Goal: Task Accomplishment & Management: Complete application form

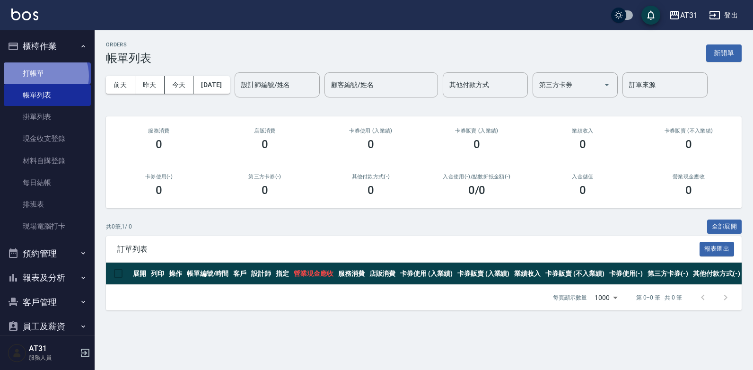
click at [41, 76] on link "打帳單" at bounding box center [47, 73] width 87 height 22
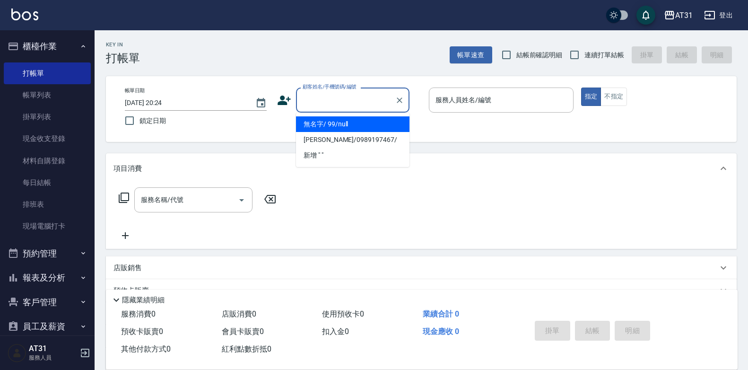
click at [363, 100] on input "顧客姓名/手機號碼/編號" at bounding box center [345, 100] width 91 height 17
click at [401, 97] on icon "Clear" at bounding box center [399, 100] width 9 height 9
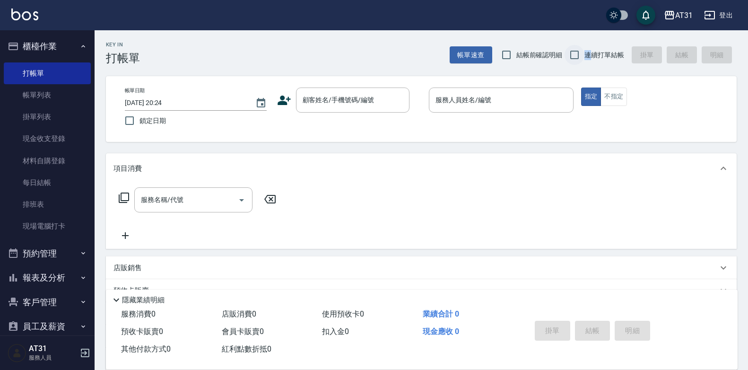
drag, startPoint x: 590, startPoint y: 54, endPoint x: 581, endPoint y: 59, distance: 10.6
click at [581, 59] on label "連續打單結帳" at bounding box center [595, 55] width 60 height 20
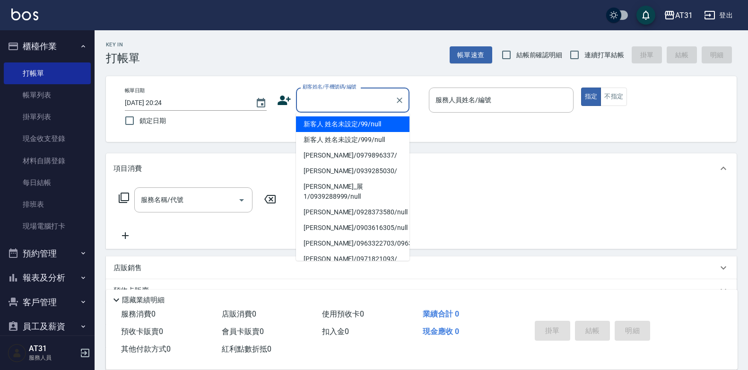
drag, startPoint x: 349, startPoint y: 100, endPoint x: 343, endPoint y: 110, distance: 11.3
click at [345, 109] on div "顧客姓名/手機號碼/編號" at bounding box center [352, 99] width 113 height 25
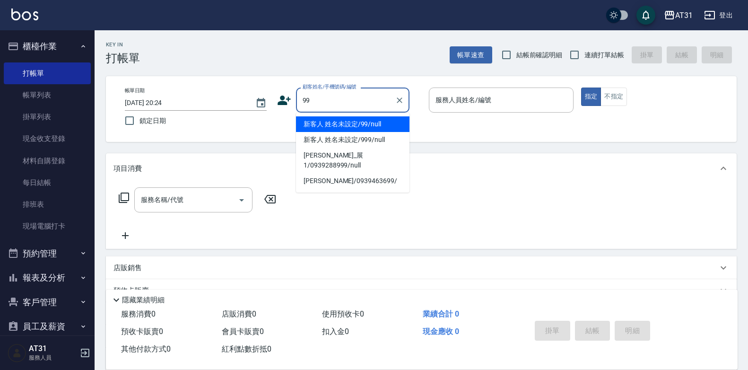
type input "新客人 姓名未設定/99/null"
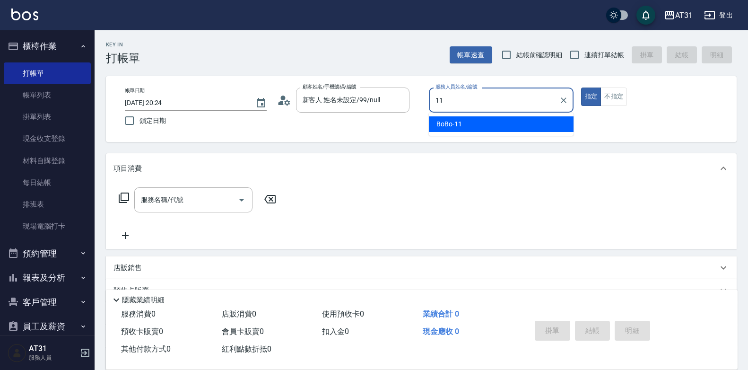
type input "BoBo-11"
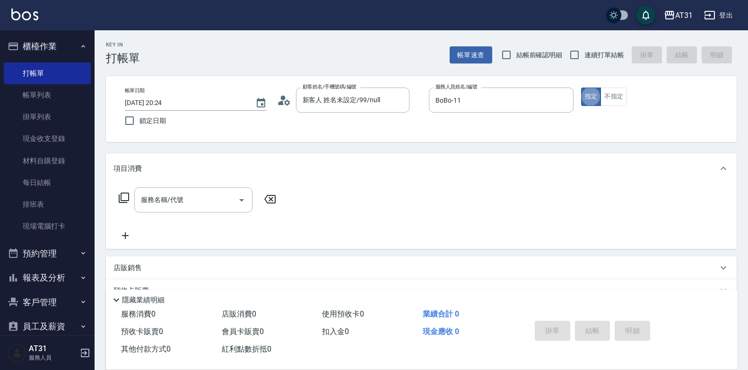
type button "true"
type input "201"
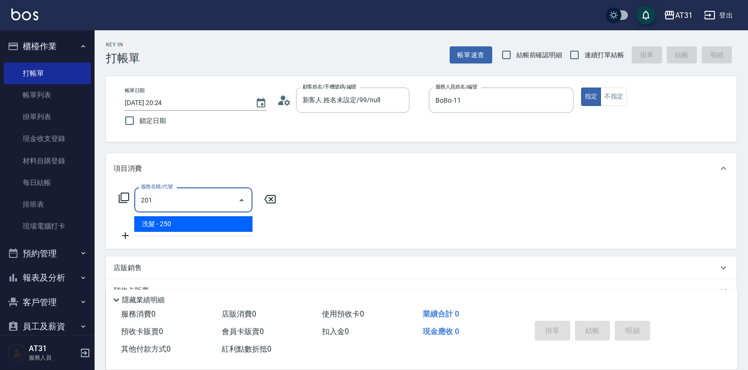
type input "20"
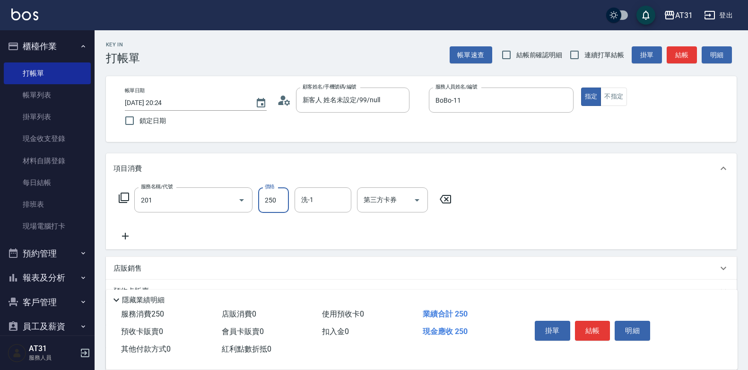
type input "洗髮(201)"
type input "[PERSON_NAME]-49"
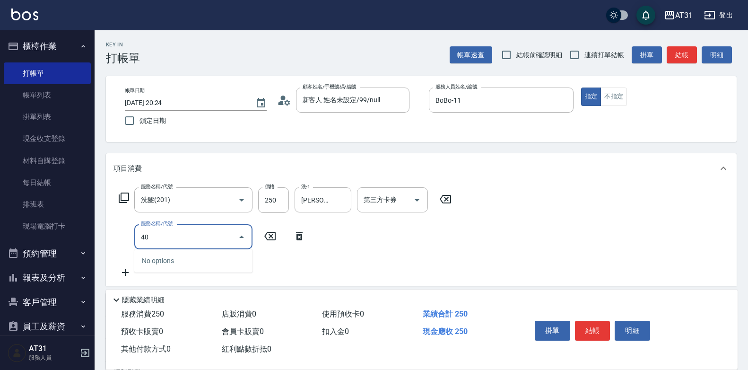
type input "401"
type input "50"
type input "剪髮(401)"
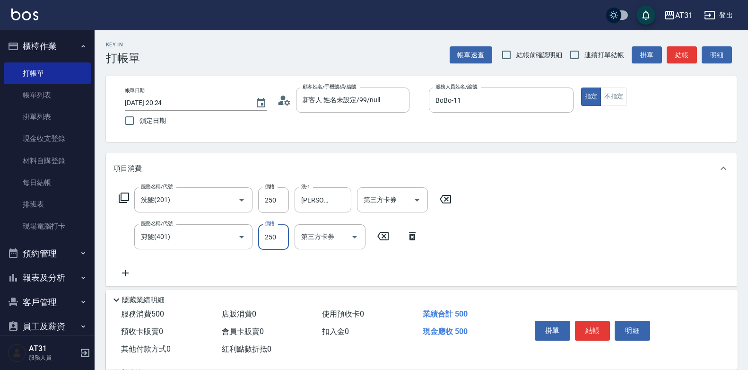
type input "20"
type input "45"
type input "70"
type input "450"
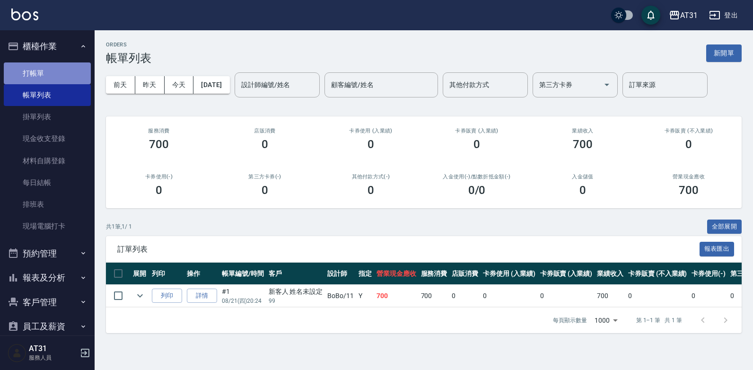
click at [63, 81] on link "打帳單" at bounding box center [47, 73] width 87 height 22
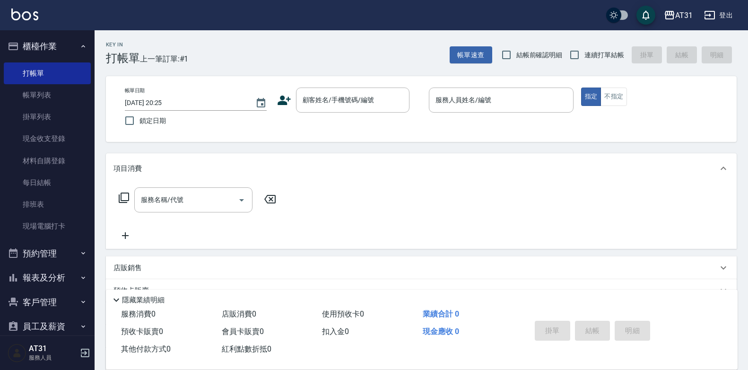
click at [586, 52] on span "連續打單結帳" at bounding box center [604, 55] width 40 height 10
click at [584, 52] on input "連續打單結帳" at bounding box center [575, 55] width 20 height 20
checkbox input "true"
click at [346, 105] on input "顧客姓名/手機號碼/編號" at bounding box center [345, 100] width 91 height 17
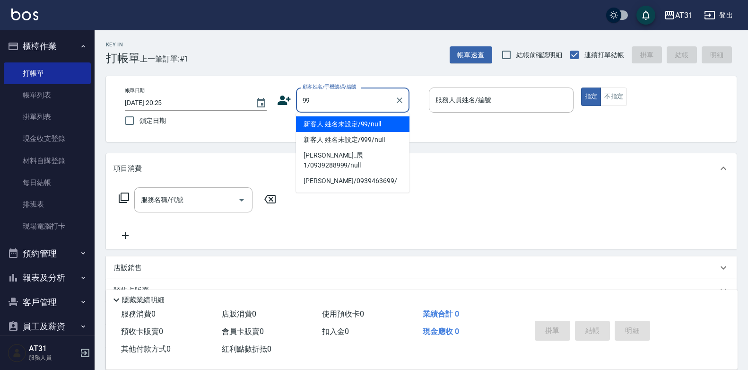
type input "新客人 姓名未設定/99/null"
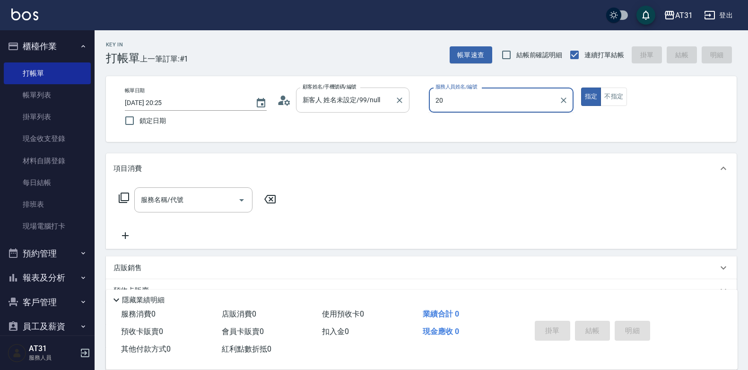
type input "2"
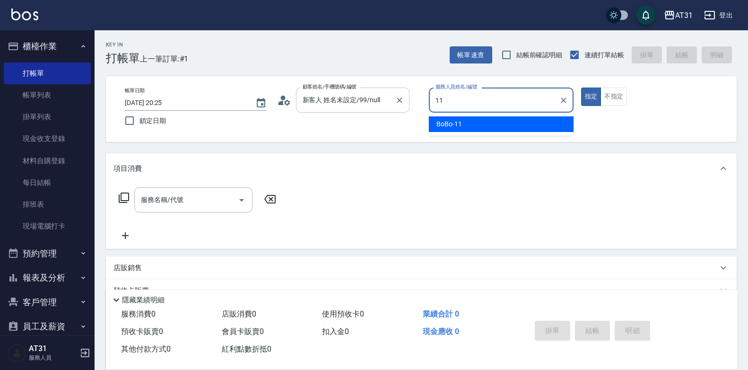
type input "BoBo-11"
type button "true"
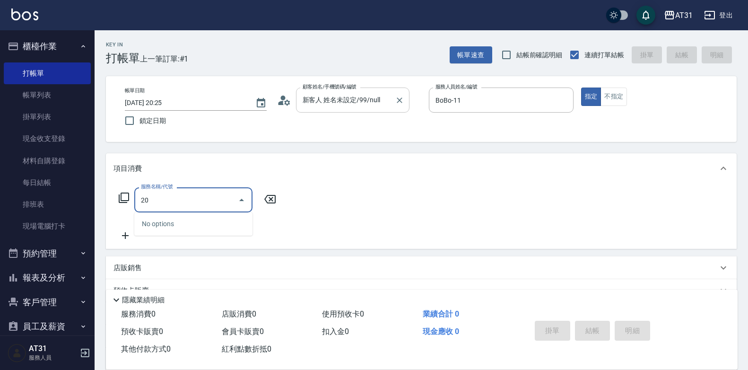
type input "201"
type input "20"
type input "洗髮(201)"
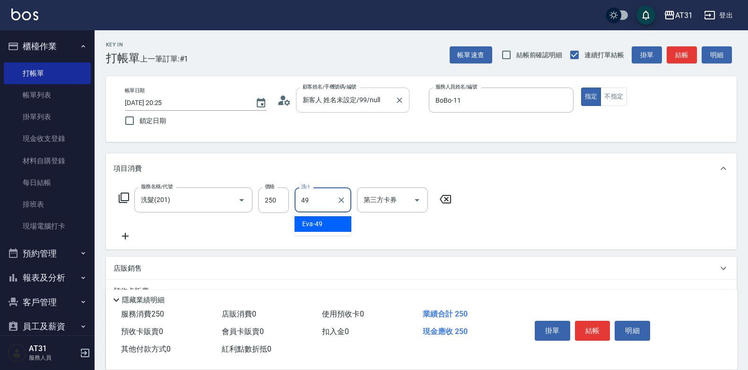
type input "[PERSON_NAME]-49"
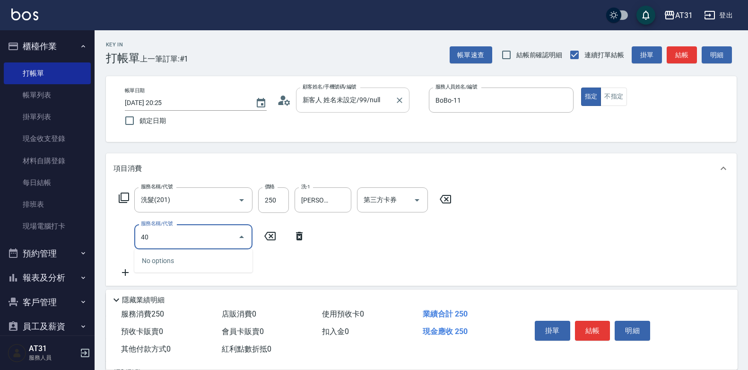
type input "401"
type input "50"
type input "剪髮(401)"
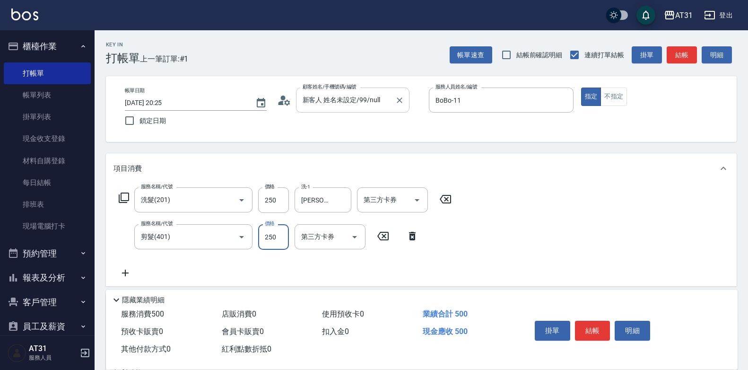
type input "20"
type input "45"
type input "70"
type input "450"
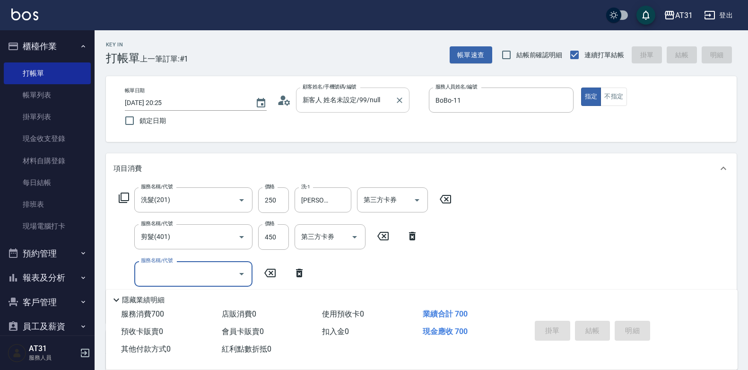
type input "0"
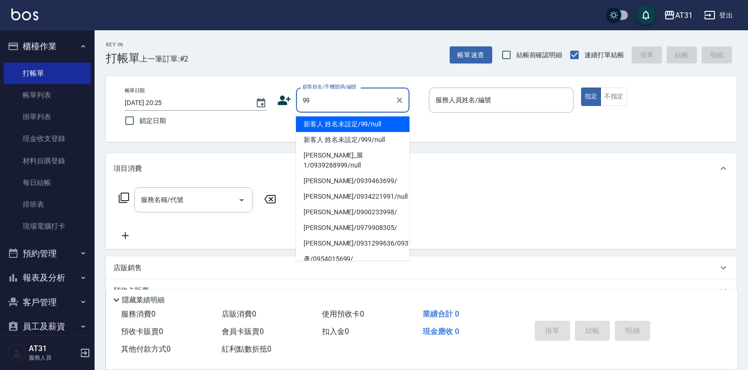
type input "新客人 姓名未設定/99/null"
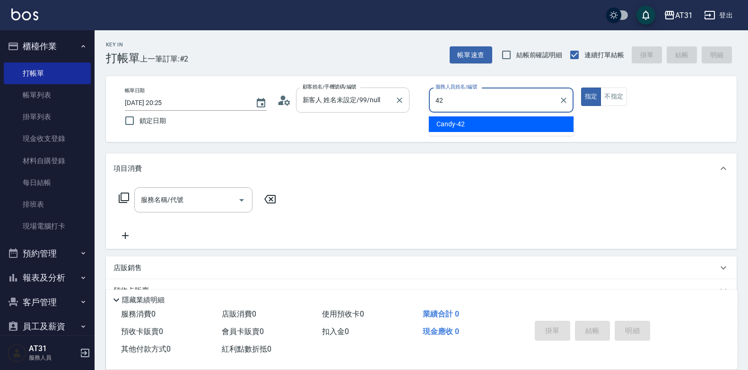
type input "Candy-42"
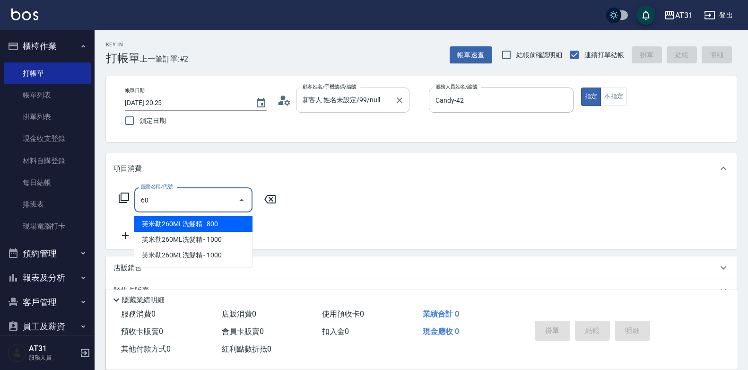
type input "609"
type input "110"
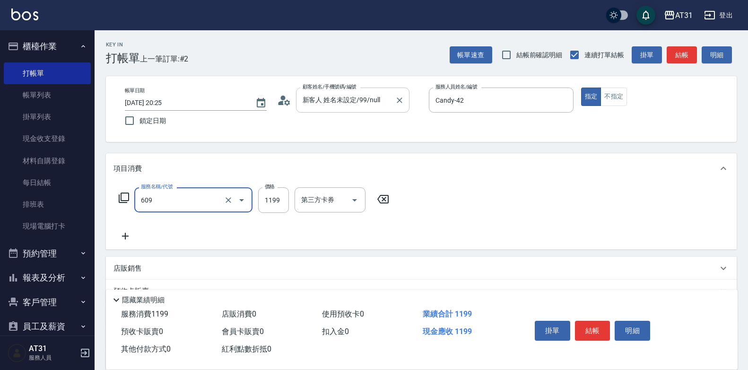
type input "自購三段(609)"
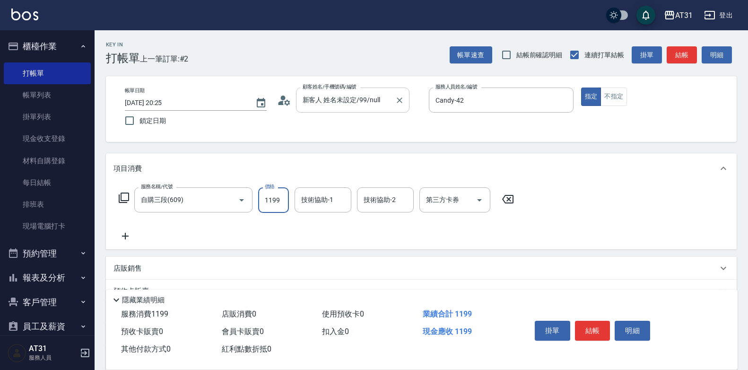
type input "0"
type input "25"
type input "20"
type input "250"
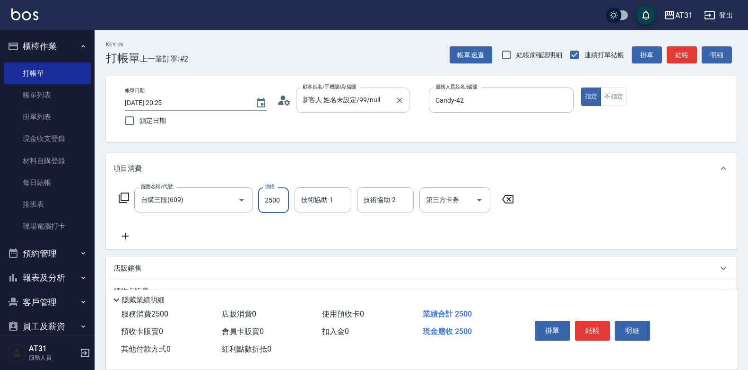
type input "2500"
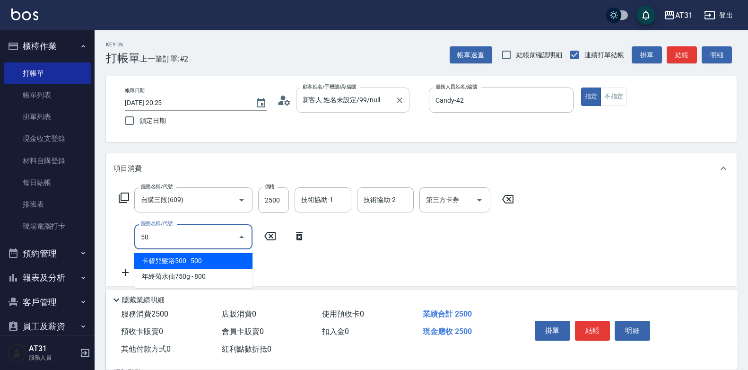
type input "501"
type input "410"
type input "染髮(501)"
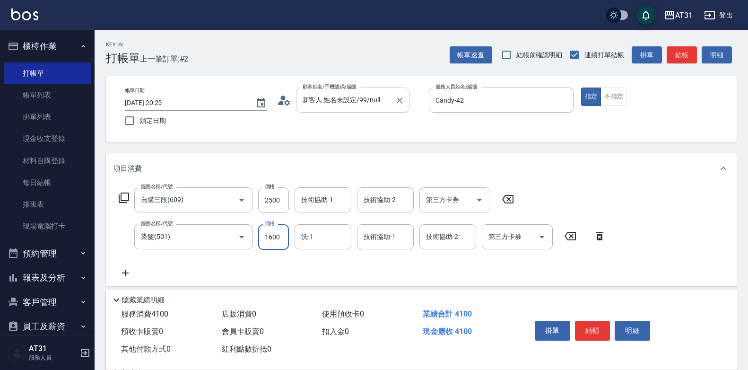
type input "1"
type input "250"
type input "17"
type input "260"
type input "170"
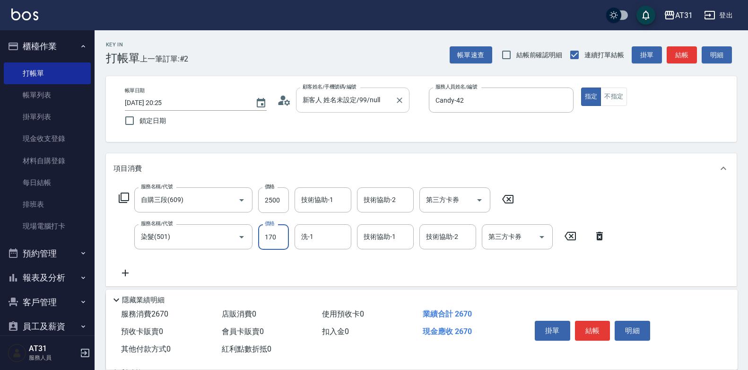
type input "420"
type input "1700"
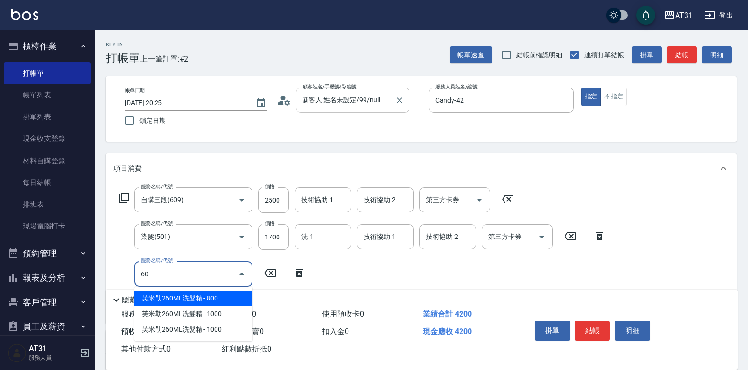
type input "609"
type input "530"
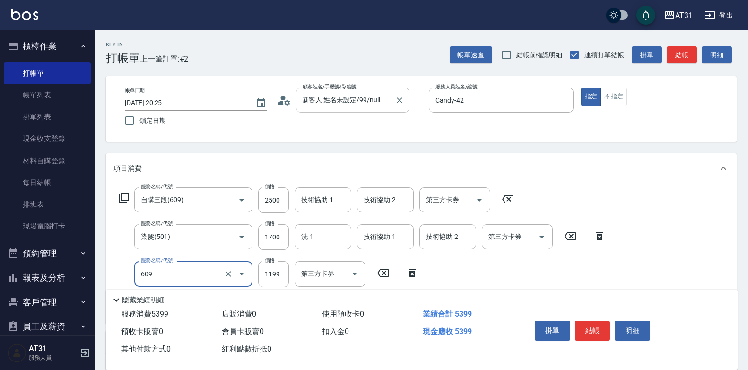
type input "自購三段(609)"
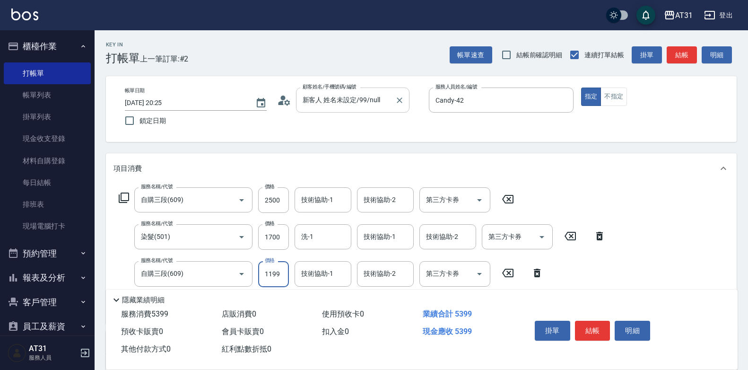
type input "420"
type input "150"
type input "570"
type input "1500"
type input "[PERSON_NAME]-46"
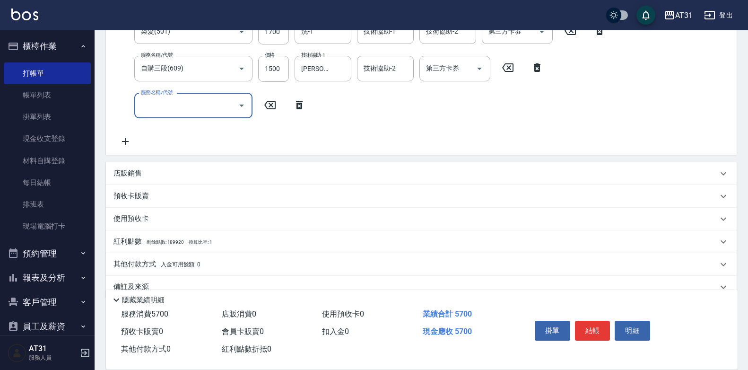
scroll to position [225, 0]
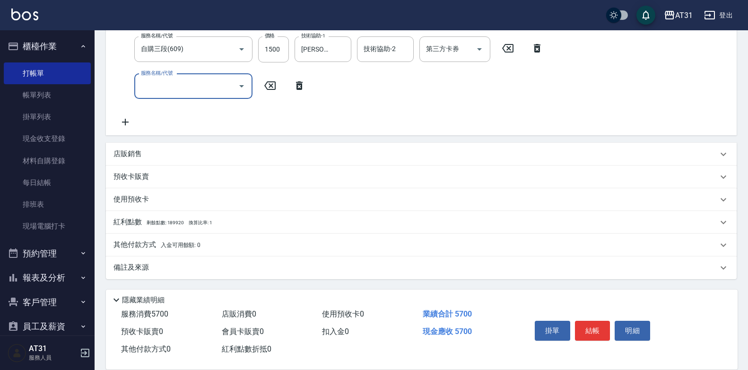
click at [153, 243] on p "其他付款方式 入金可用餘額: 0" at bounding box center [156, 245] width 87 height 10
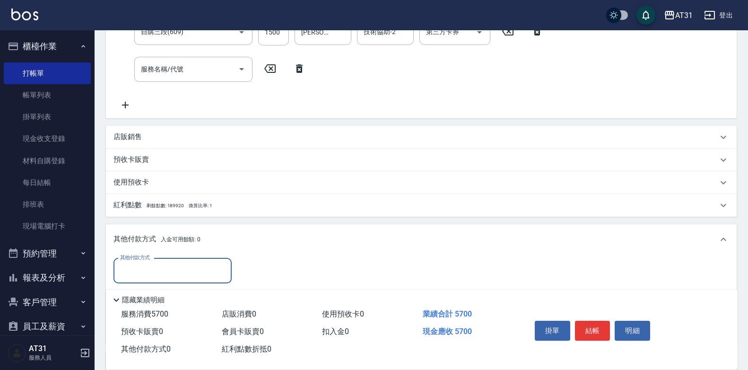
scroll to position [0, 0]
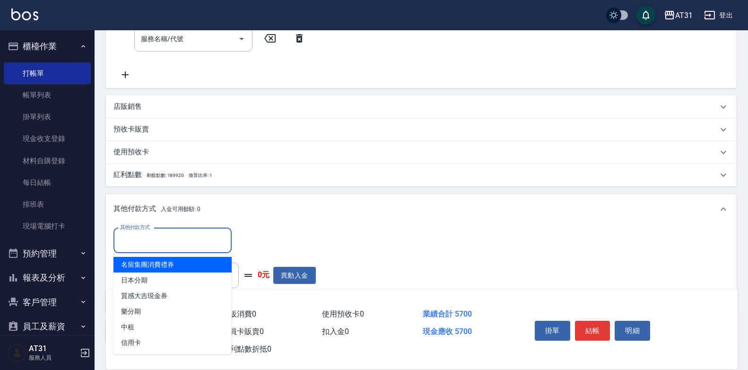
click at [158, 245] on input "其他付款方式" at bounding box center [173, 240] width 110 height 17
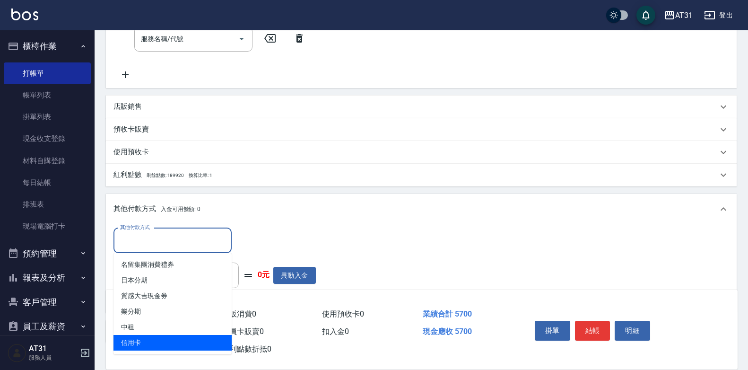
drag, startPoint x: 154, startPoint y: 340, endPoint x: 164, endPoint y: 325, distance: 18.1
click at [154, 340] on span "信用卡" at bounding box center [172, 343] width 118 height 16
type input "信用卡"
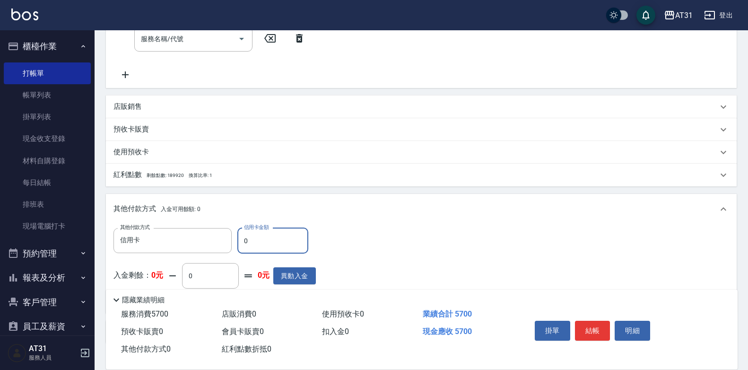
drag, startPoint x: 254, startPoint y: 237, endPoint x: 244, endPoint y: 238, distance: 10.9
click at [243, 238] on input "0" at bounding box center [272, 241] width 71 height 26
type input "560"
type input "57"
type input "510"
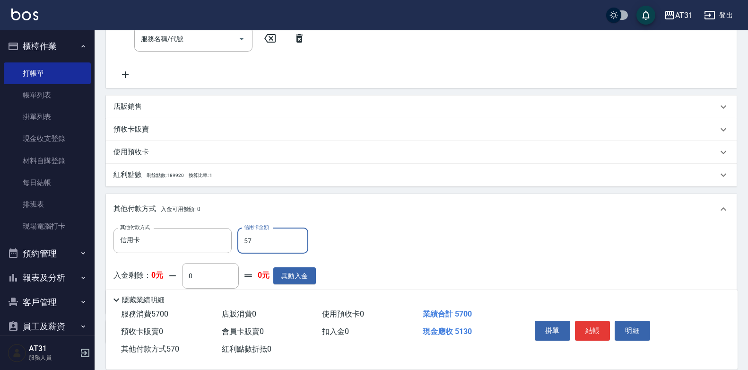
type input "570"
type input "0"
type input "5700"
click at [601, 325] on button "結帳" at bounding box center [592, 331] width 35 height 20
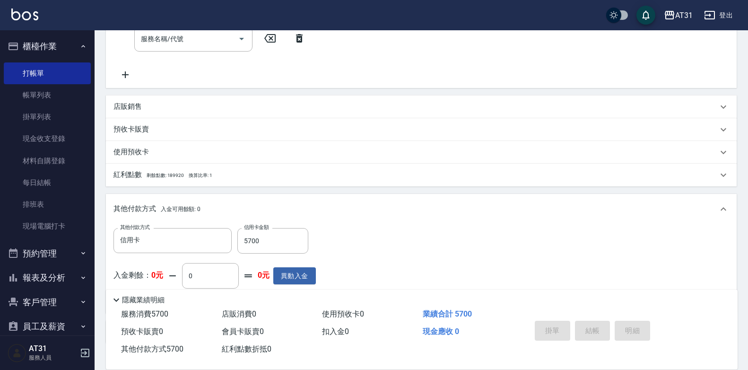
type input "[DATE] 20:26"
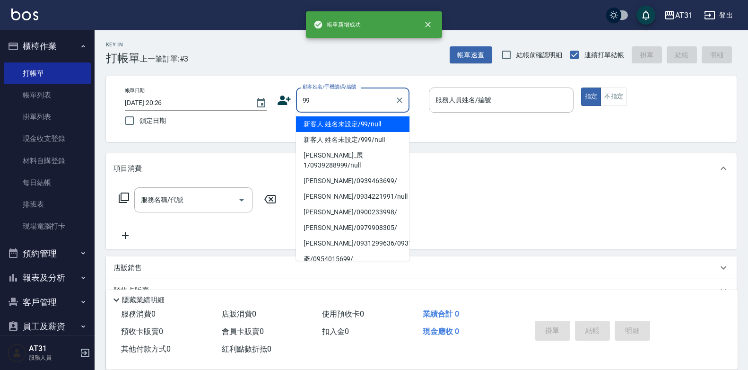
type input "新客人 姓名未設定/99/null"
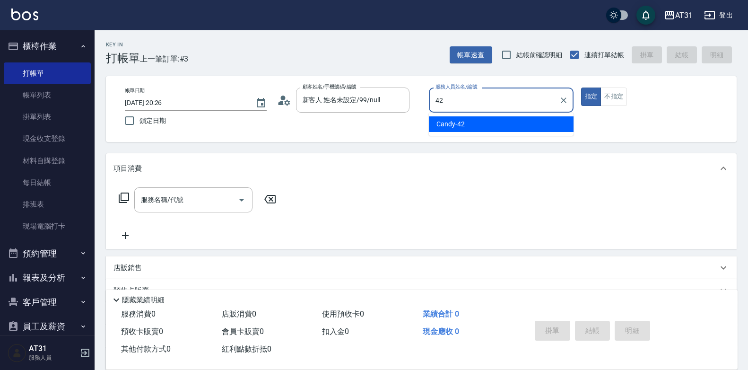
type input "Candy-42"
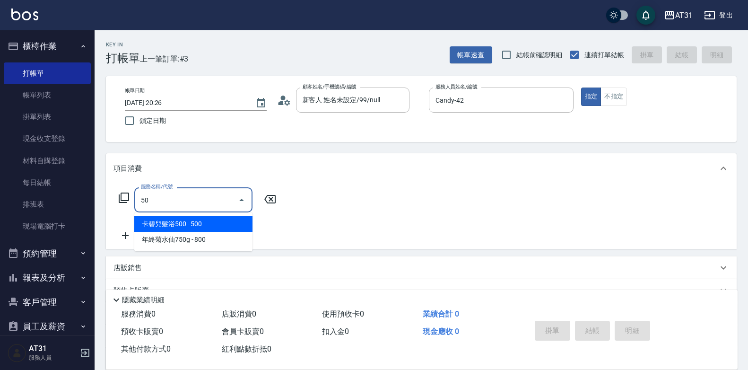
type input "501"
type input "160"
type input "染髮(501)"
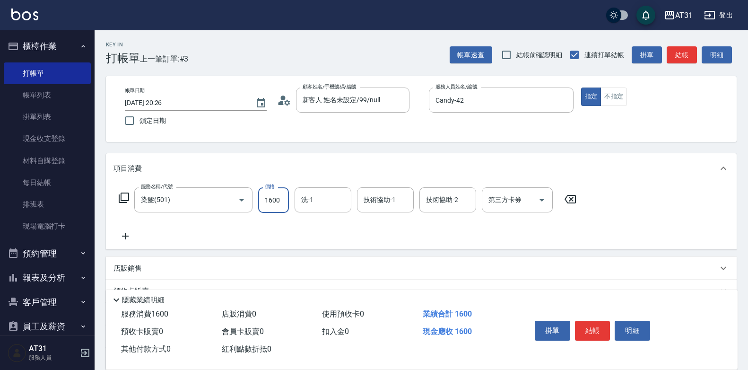
type input "0"
type input "148"
type input "140"
type input "1488"
type input "[PERSON_NAME]-46"
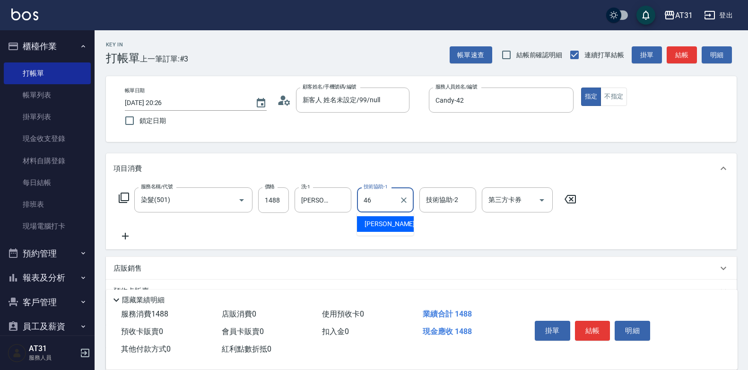
type input "[PERSON_NAME]-46"
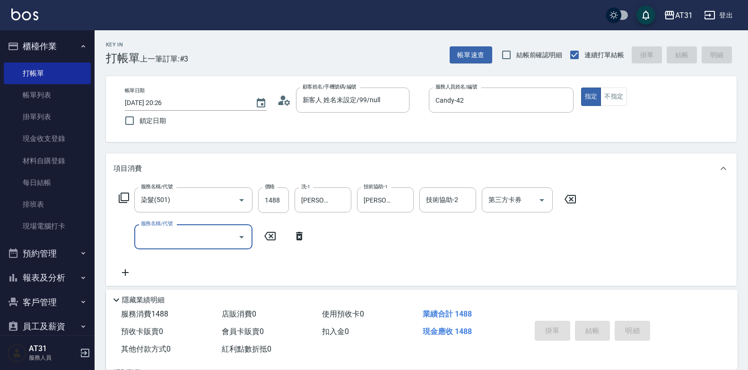
type input "0"
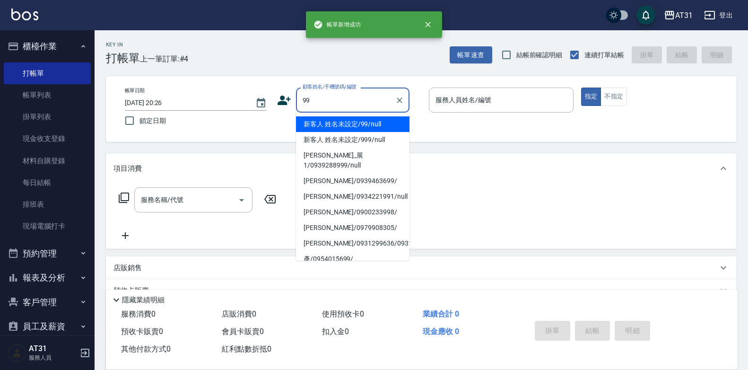
type input "新客人 姓名未設定/99/null"
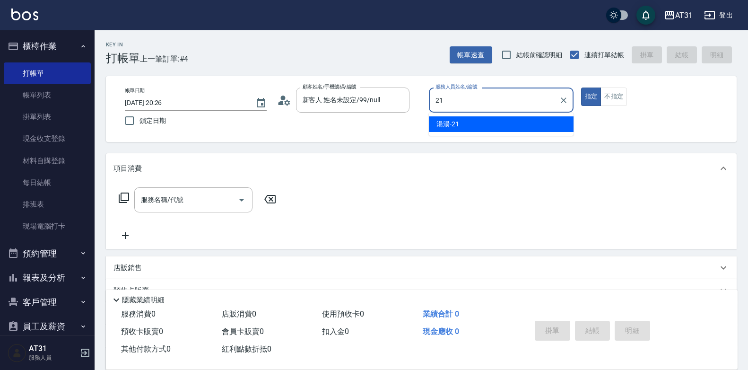
type input "湯湯-21"
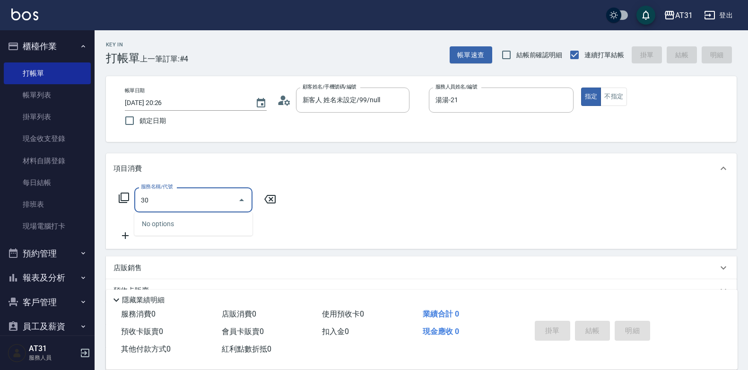
type input "301"
type input "160"
type input "燙髮(301)"
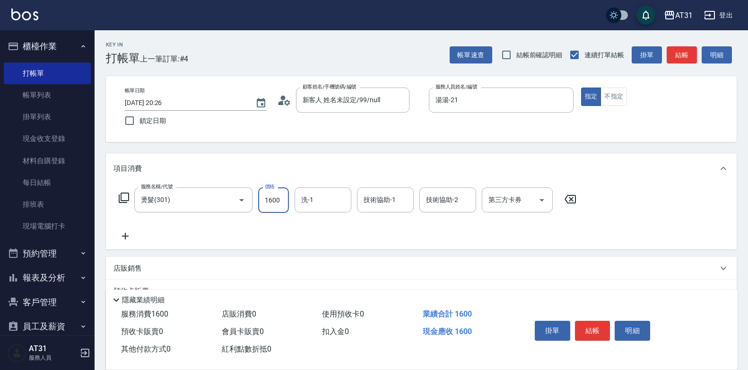
type input "0"
type input "13"
type input "10"
type input "138"
type input "130"
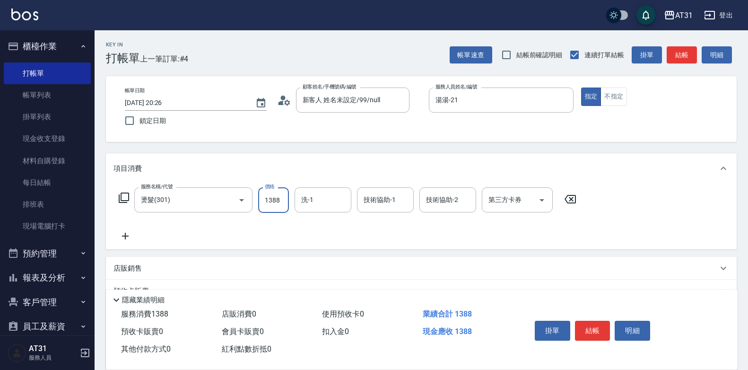
type input "1388"
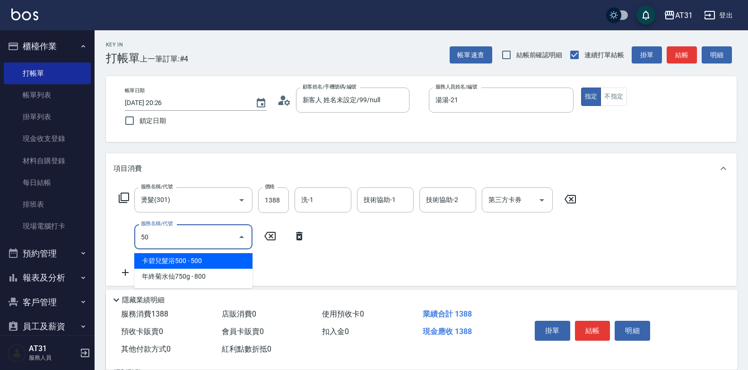
type input "501"
type input "290"
type input "染髮(501)"
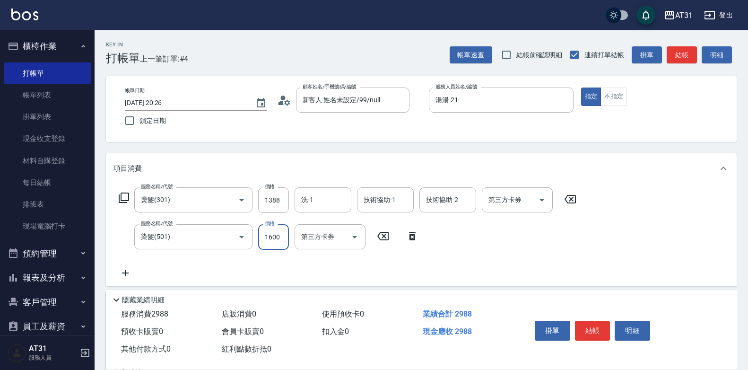
type input "130"
type input "100"
type input "230"
type input "1000"
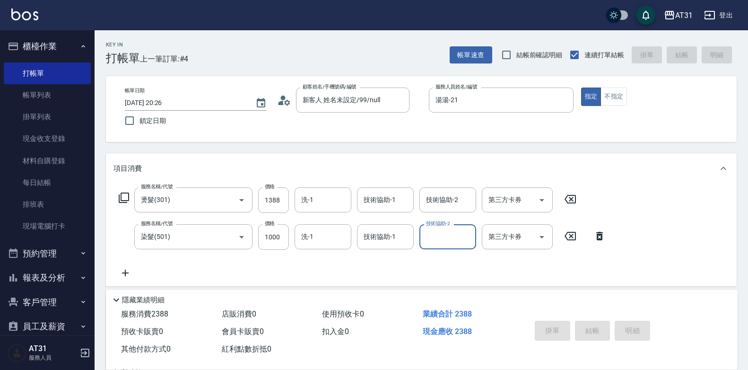
type input "0"
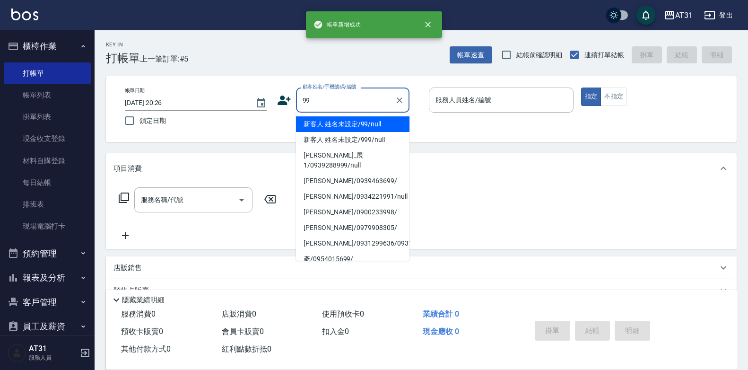
type input "新客人 姓名未設定/99/null"
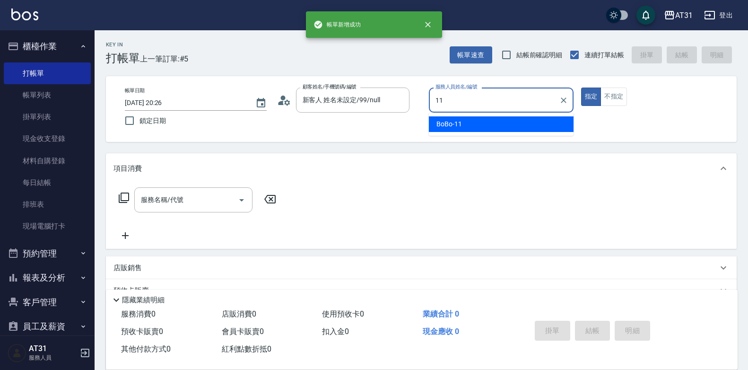
type input "BoBo-11"
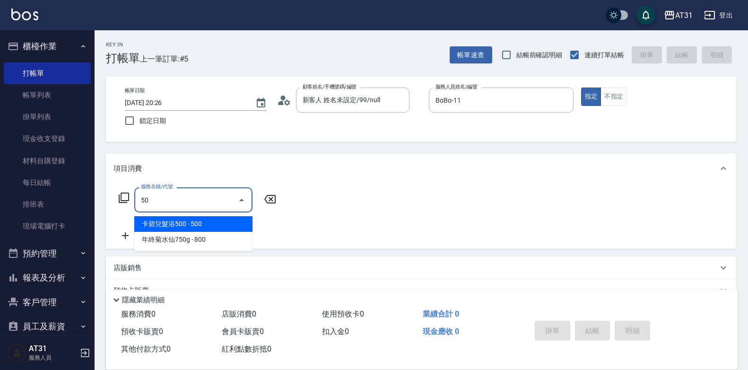
type input "501"
type input "160"
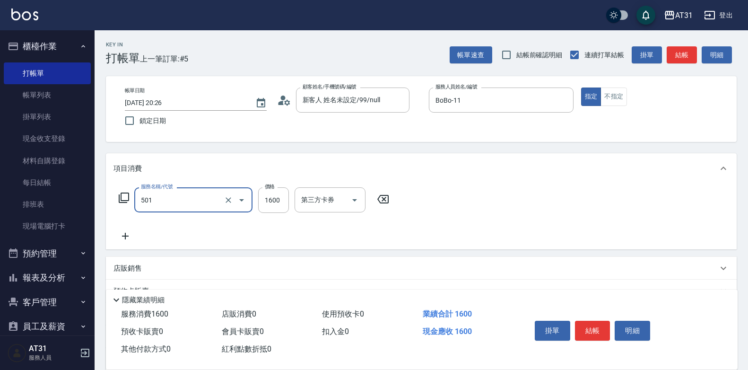
type input "染髮(501)"
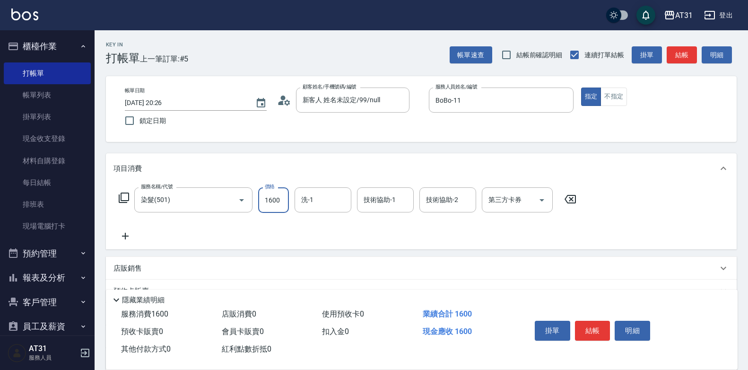
type input "0"
type input "20"
type input "205"
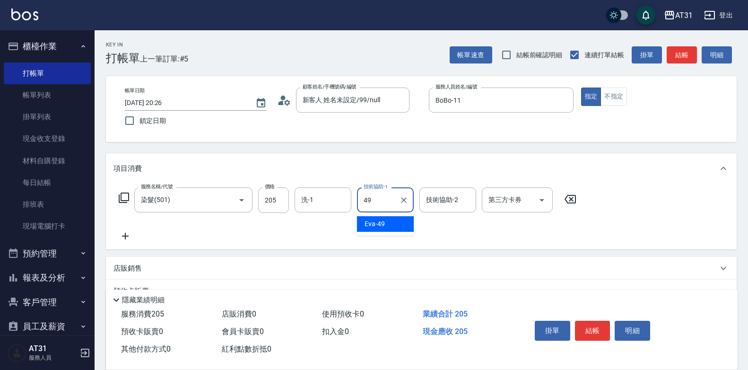
type input "[PERSON_NAME]-49"
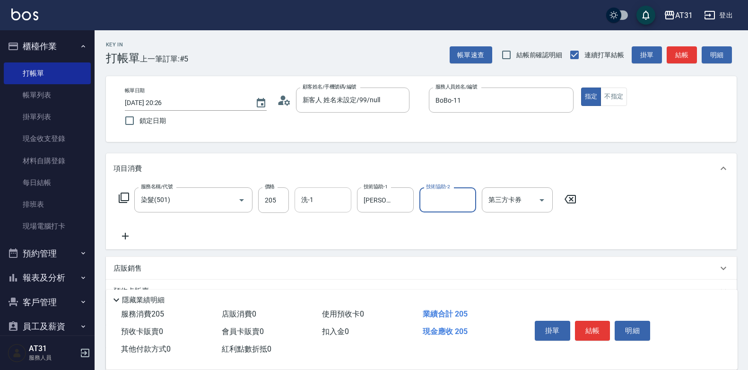
click at [332, 202] on input "洗-1" at bounding box center [323, 199] width 48 height 17
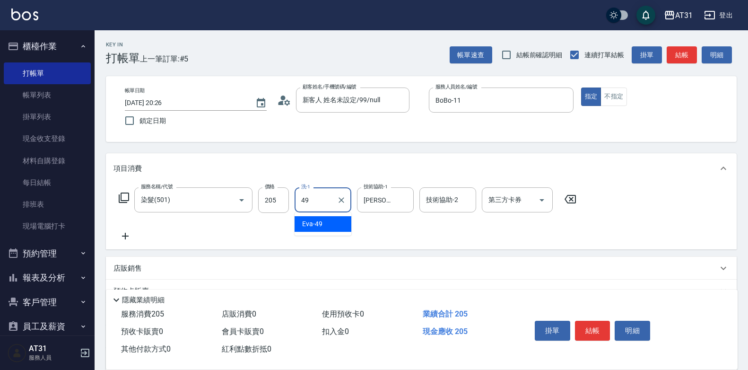
type input "[PERSON_NAME]-49"
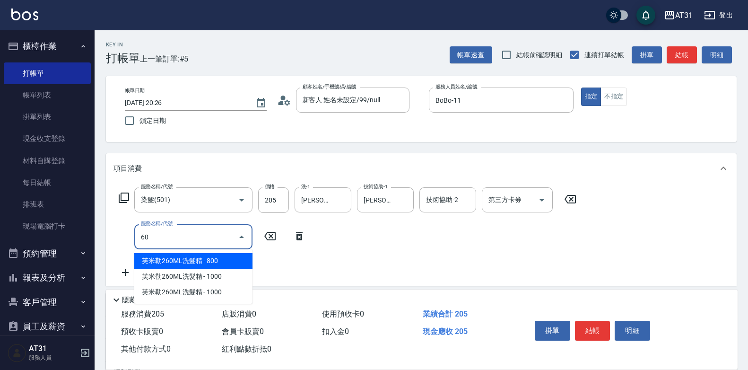
type input "608"
type input "120"
type input "自購二段(608)"
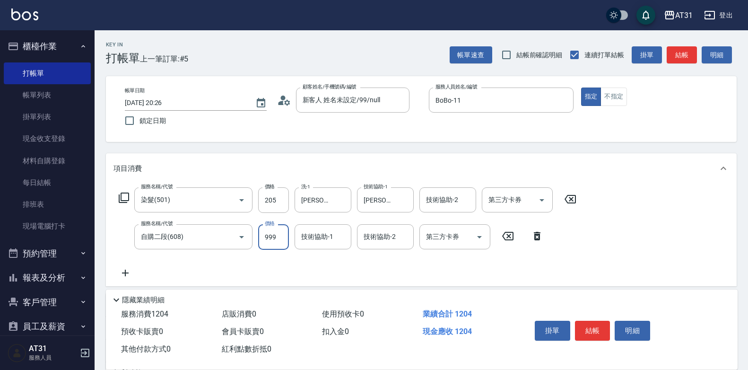
type input "20"
type input "0"
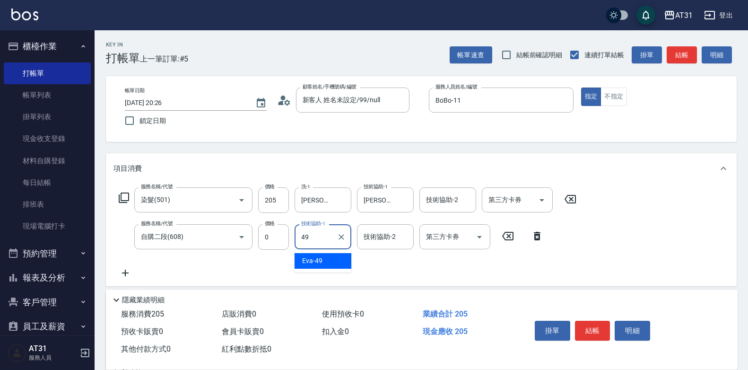
type input "[PERSON_NAME]-49"
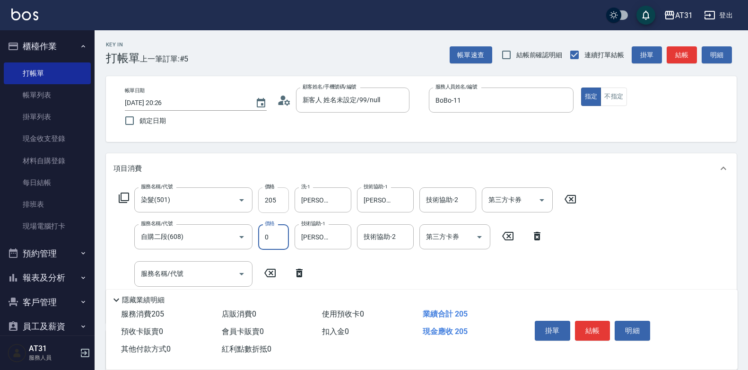
click at [263, 192] on input "205" at bounding box center [273, 200] width 31 height 26
click at [268, 197] on input "205" at bounding box center [273, 200] width 31 height 26
click at [269, 195] on input "205" at bounding box center [273, 200] width 31 height 26
type input "2050"
type input "200"
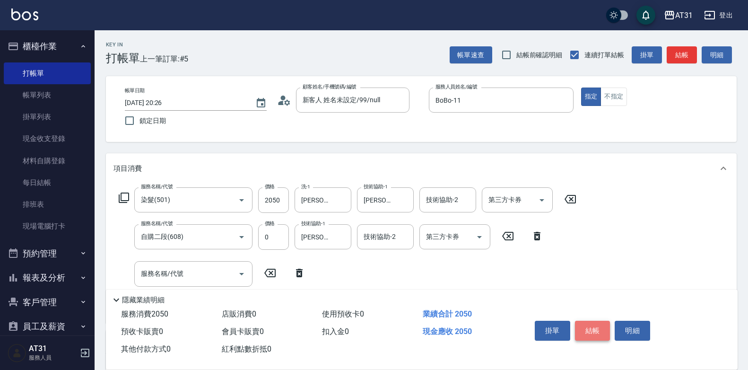
drag, startPoint x: 593, startPoint y: 332, endPoint x: 594, endPoint y: 314, distance: 18.0
click at [593, 332] on button "結帳" at bounding box center [592, 331] width 35 height 20
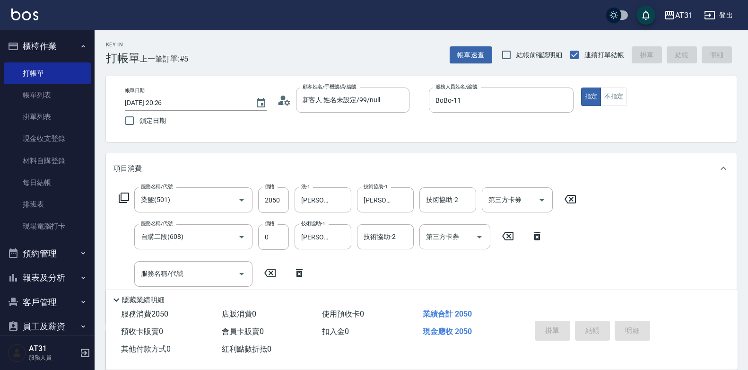
type input "[DATE] 20:27"
type input "0"
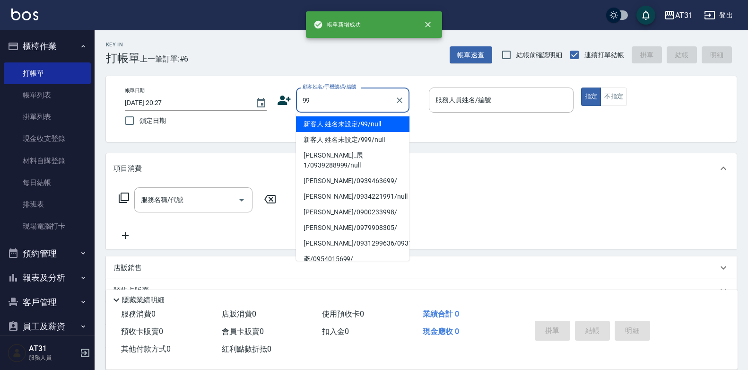
type input "新客人 姓名未設定/99/null"
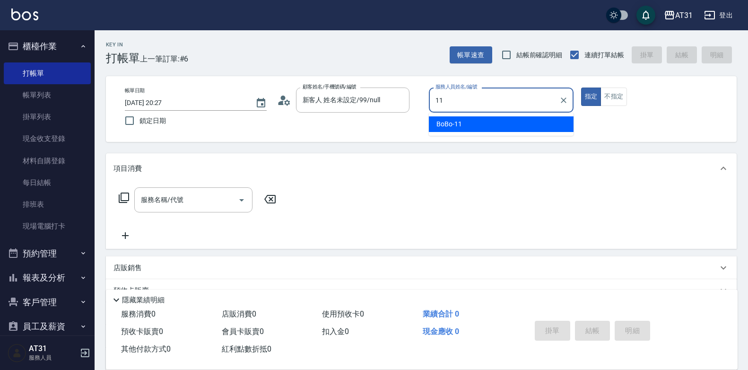
type input "BoBo-11"
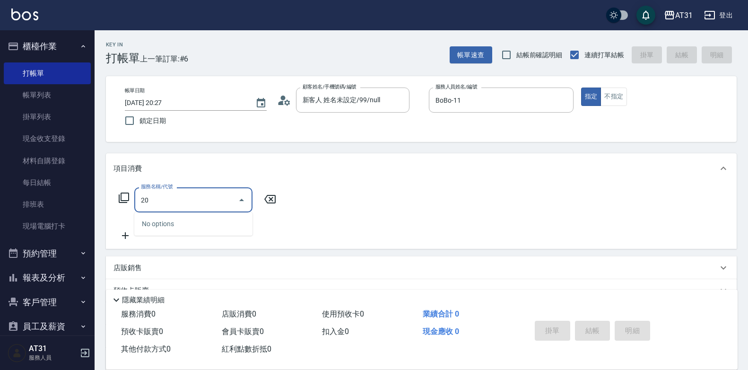
type input "201"
type input "20"
type input "洗髮(201)"
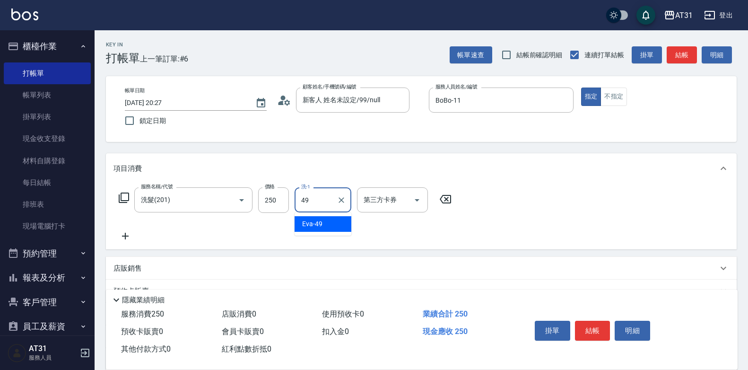
type input "[PERSON_NAME]-49"
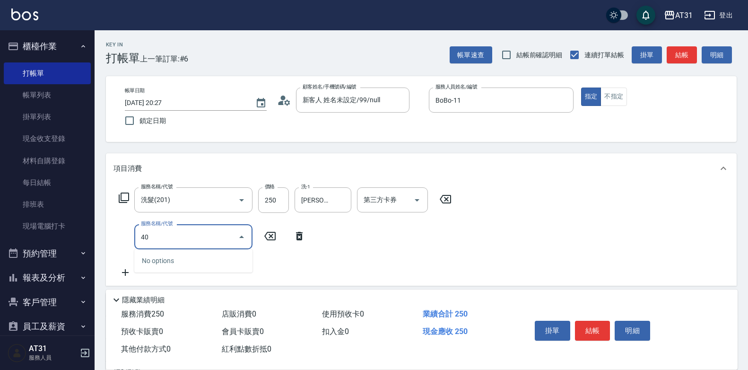
type input "401"
type input "50"
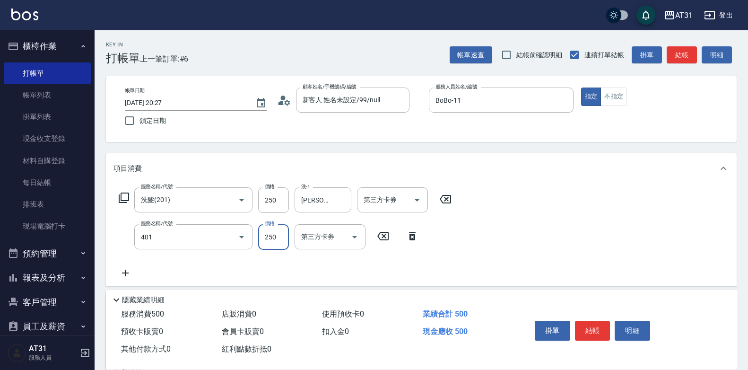
type input "剪髮(401)"
type input "20"
type input "5"
type input "30"
type input "50"
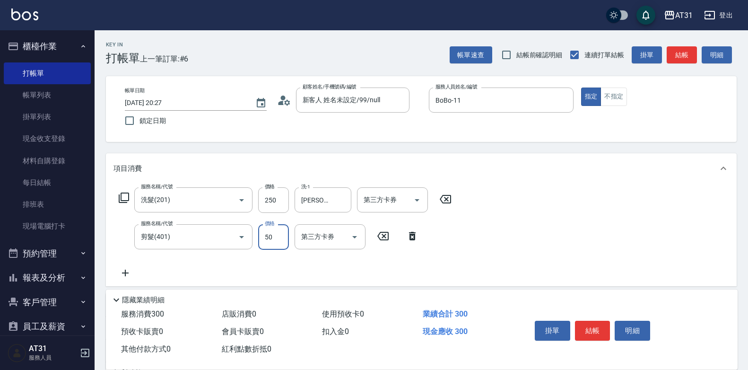
type input "20"
type input "45"
type input "70"
type input "450"
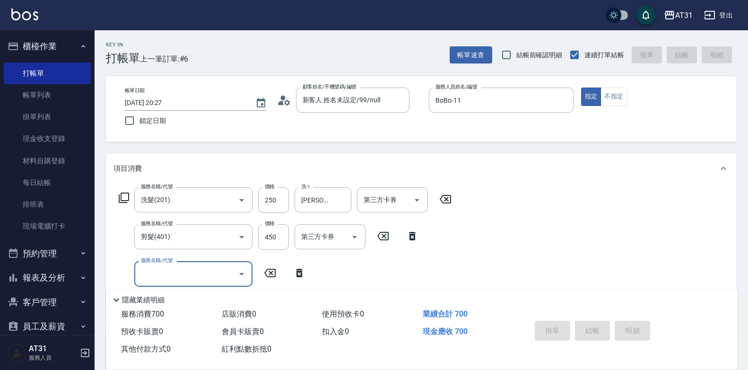
type input "0"
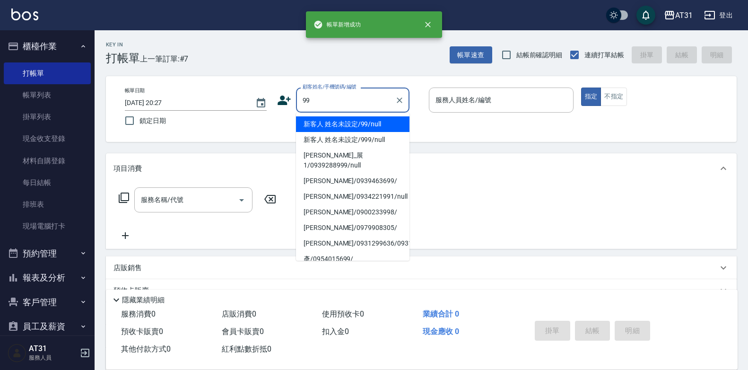
type input "新客人 姓名未設定/99/null"
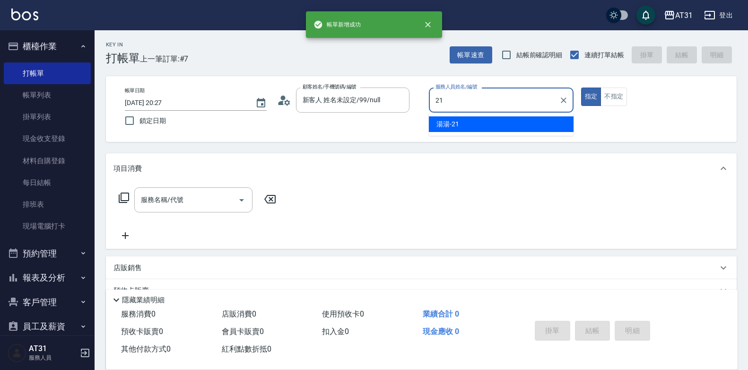
type input "湯湯-21"
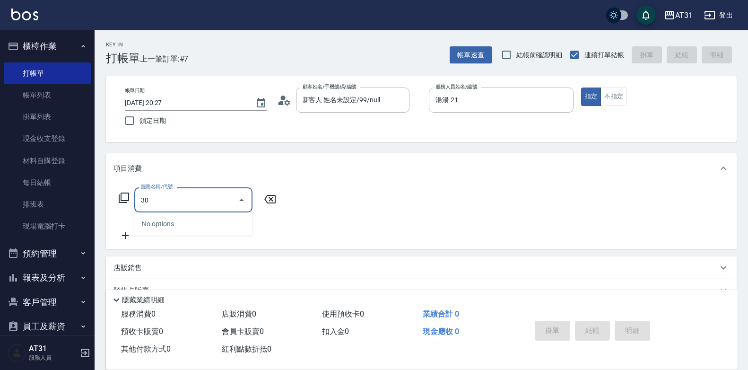
type input "301"
type input "160"
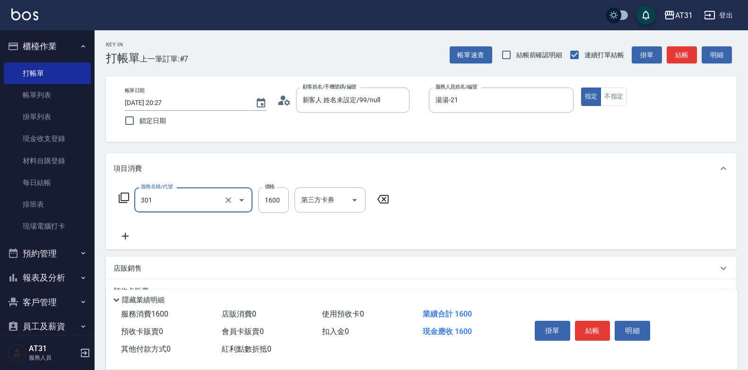
type input "燙髮(301)"
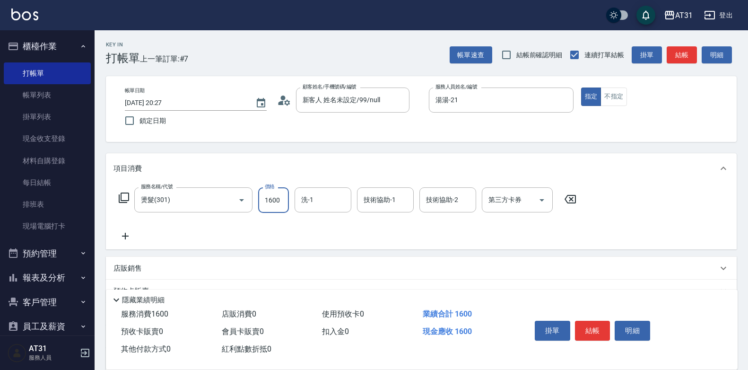
type input "0"
type input "13"
type input "10"
type input "138"
type input "130"
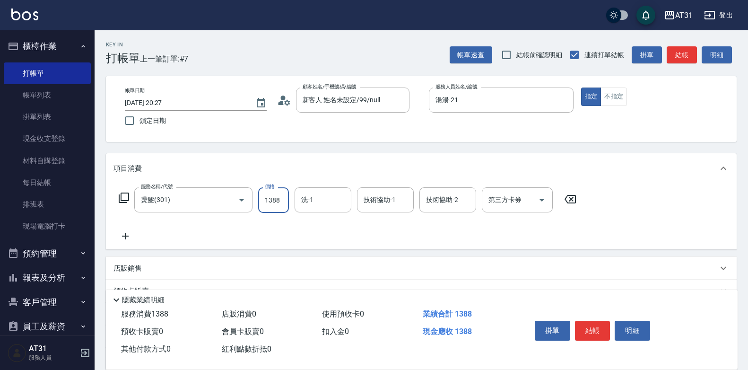
type input "1388"
type input "[PERSON_NAME]-49"
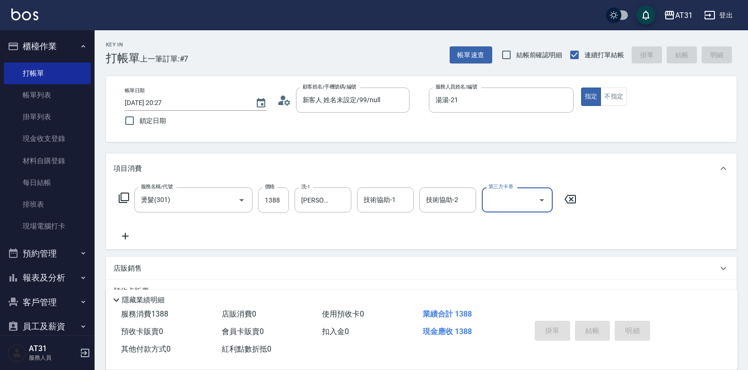
type input "0"
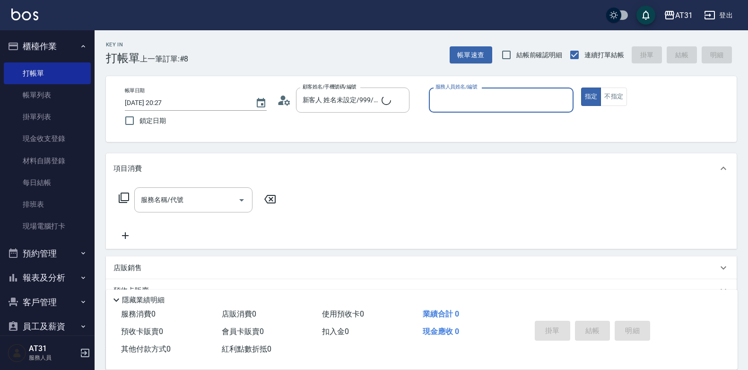
type input "新客人 姓名未設定/99/null"
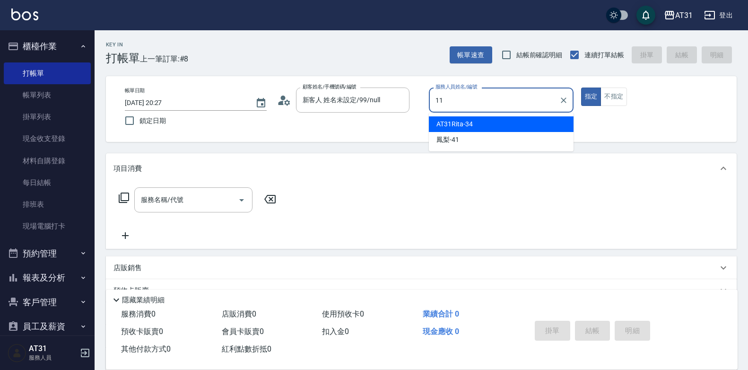
type input "BoBo-11"
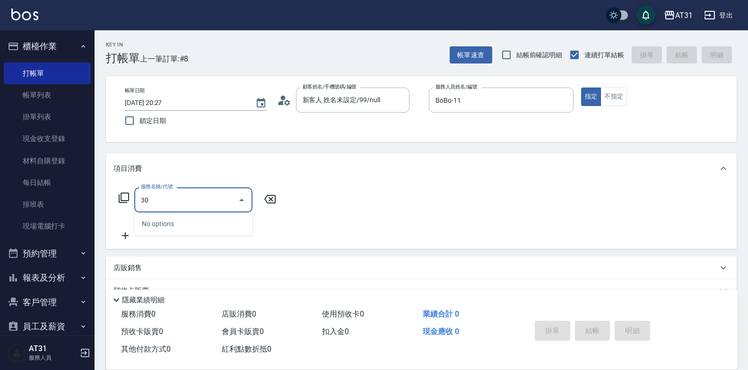
type input "301"
type input "160"
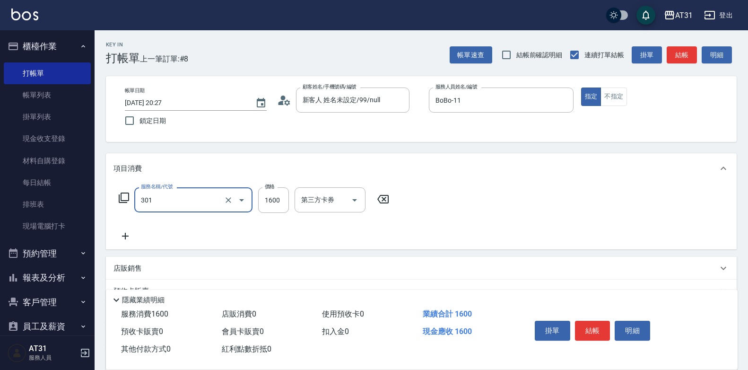
type input "燙髮(301)"
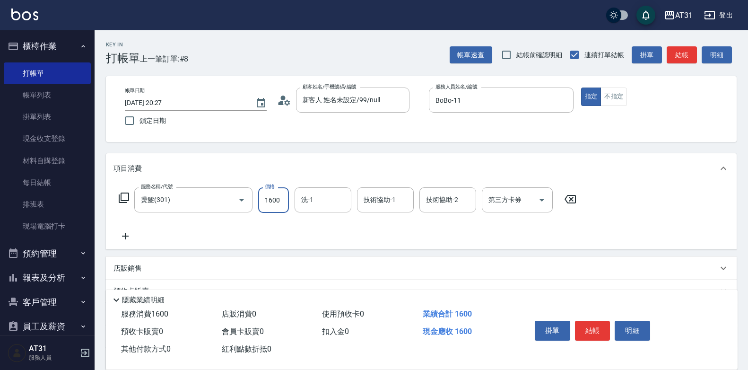
type input "0"
type input "200"
type input "2000"
type input "[PERSON_NAME]-49"
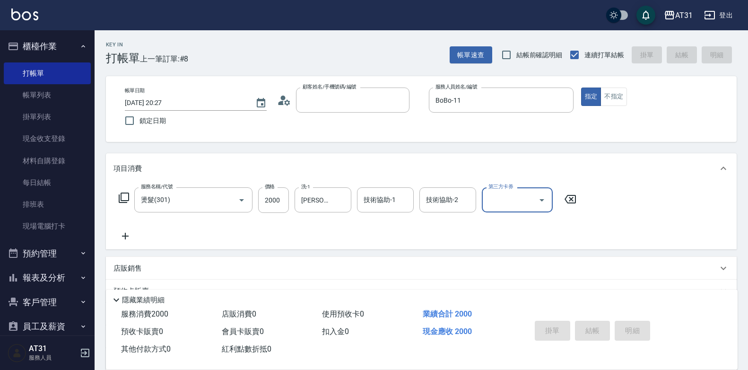
type input "0"
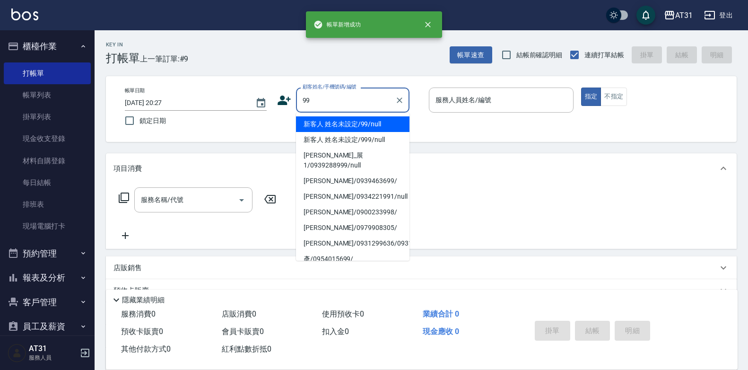
type input "新客人 姓名未設定/99/null"
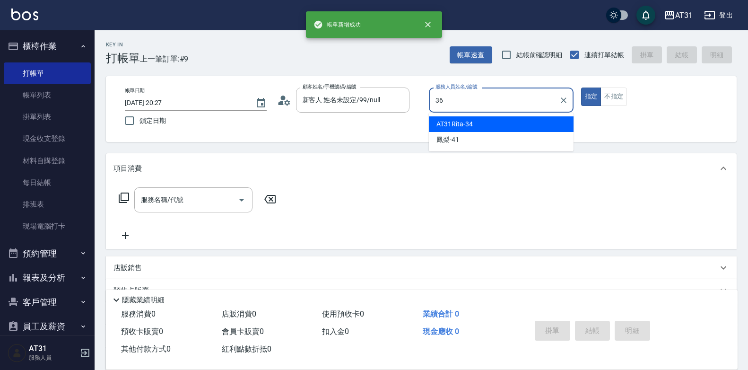
type input "[PERSON_NAME]-36"
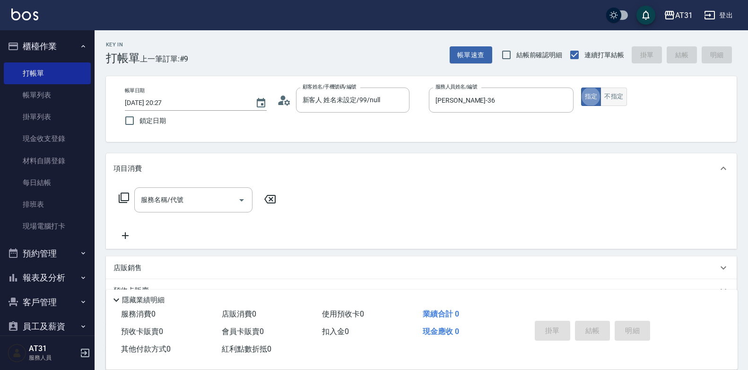
click at [614, 98] on button "不指定" at bounding box center [614, 96] width 26 height 18
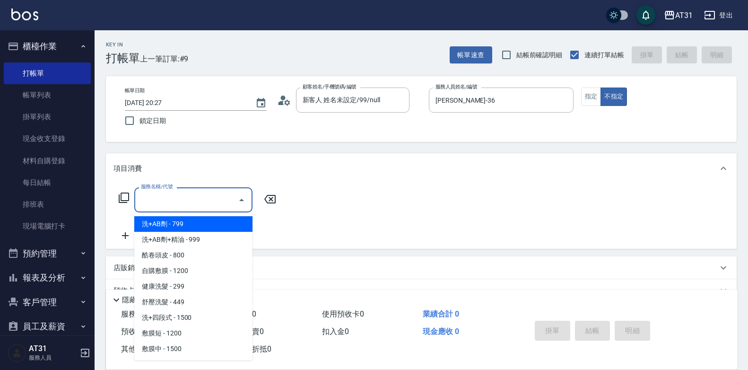
drag, startPoint x: 176, startPoint y: 207, endPoint x: 170, endPoint y: 185, distance: 22.0
click at [176, 205] on input "服務名稱/代號" at bounding box center [187, 199] width 96 height 17
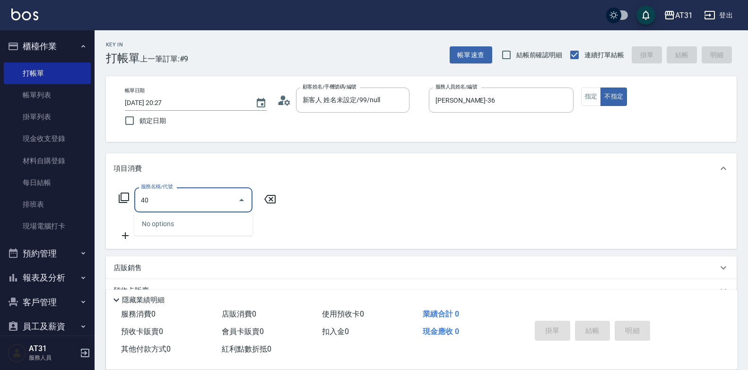
type input "401"
type input "20"
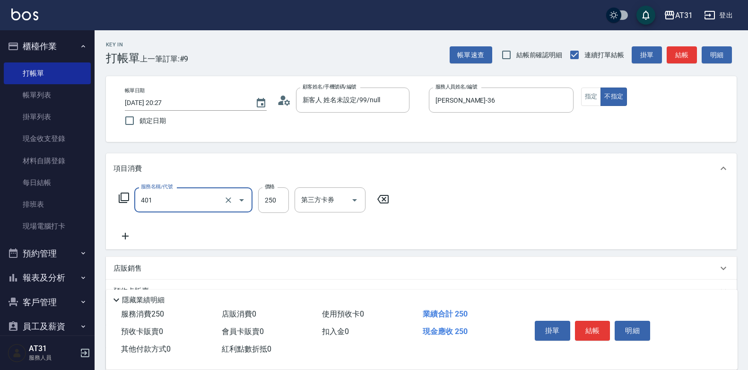
type input "剪髮(401)"
type input "0"
type input "60"
type input "600"
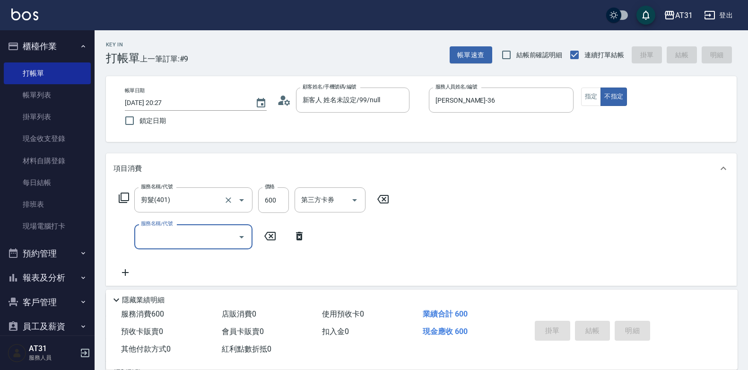
type input "0"
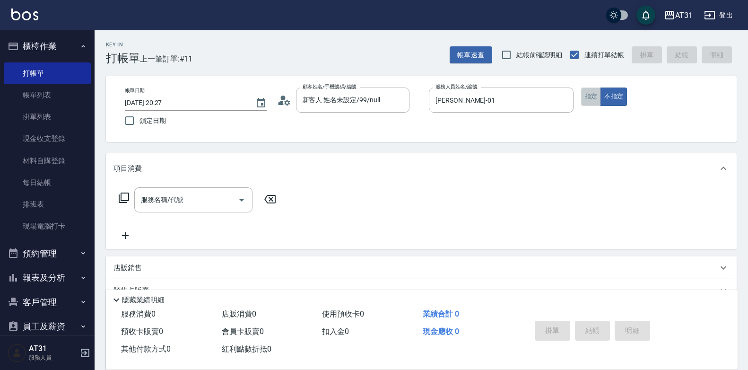
click at [588, 96] on button "指定" at bounding box center [591, 96] width 20 height 18
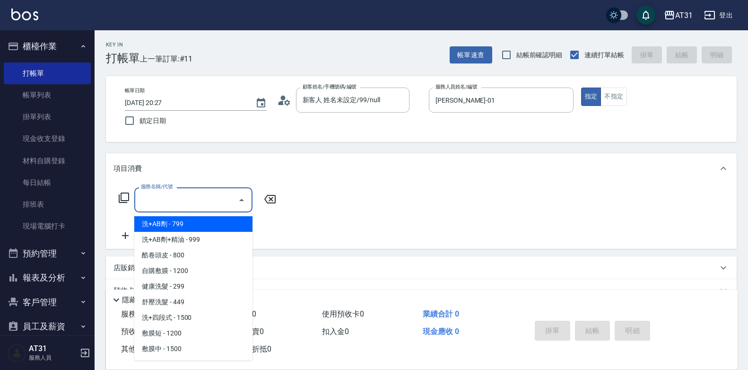
click at [189, 196] on input "服務名稱/代號" at bounding box center [187, 199] width 96 height 17
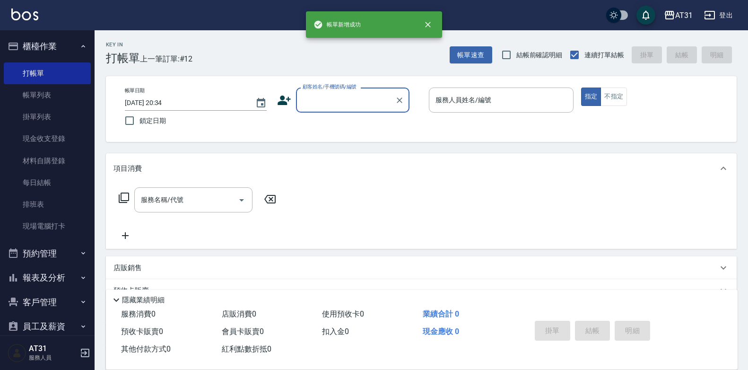
click at [40, 282] on button "報表及分析" at bounding box center [47, 277] width 87 height 25
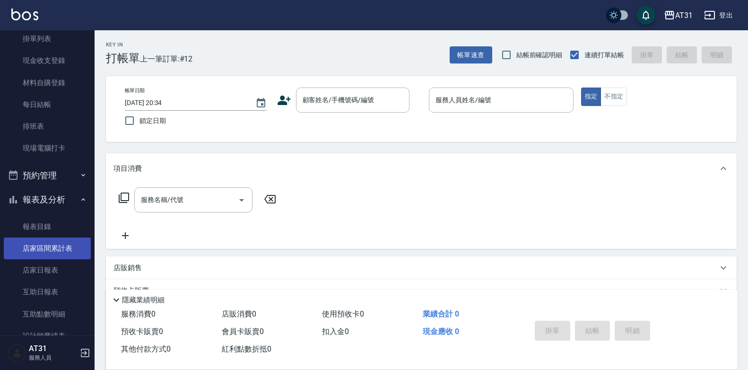
scroll to position [95, 0]
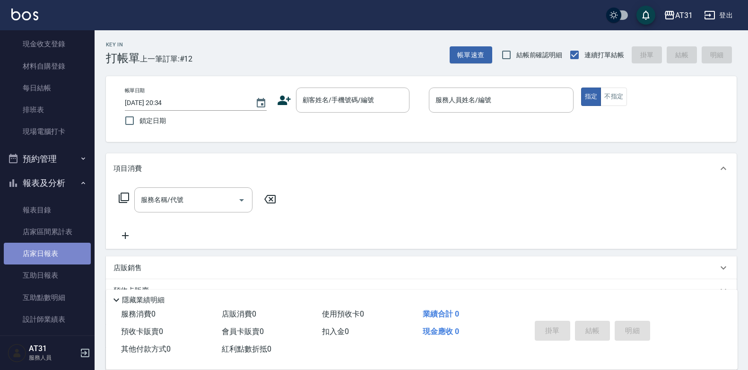
click at [51, 258] on link "店家日報表" at bounding box center [47, 254] width 87 height 22
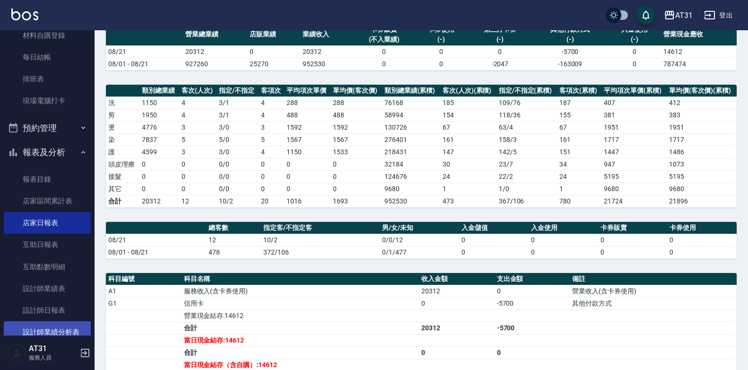
scroll to position [189, 0]
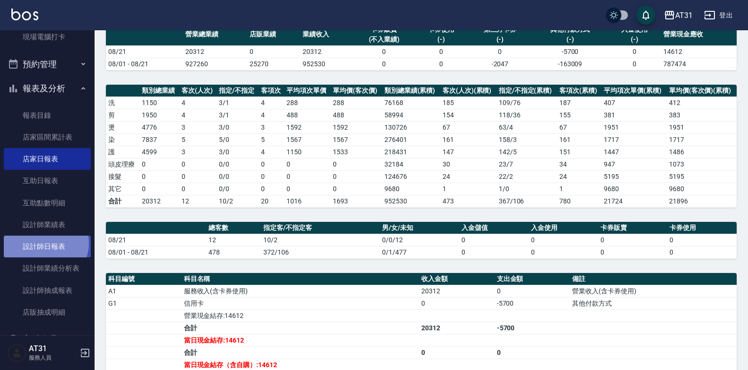
click at [43, 243] on link "設計師日報表" at bounding box center [47, 246] width 87 height 22
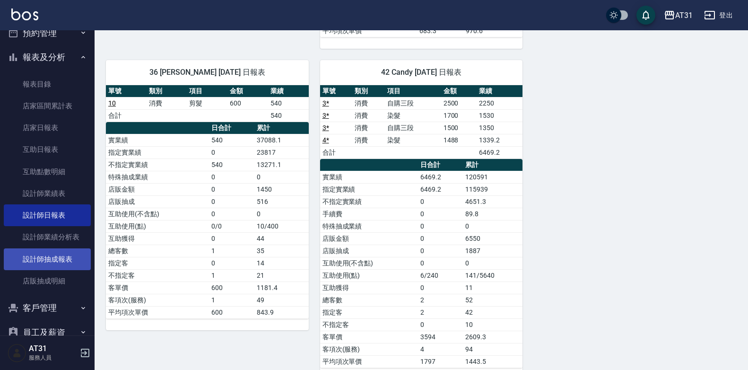
scroll to position [236, 0]
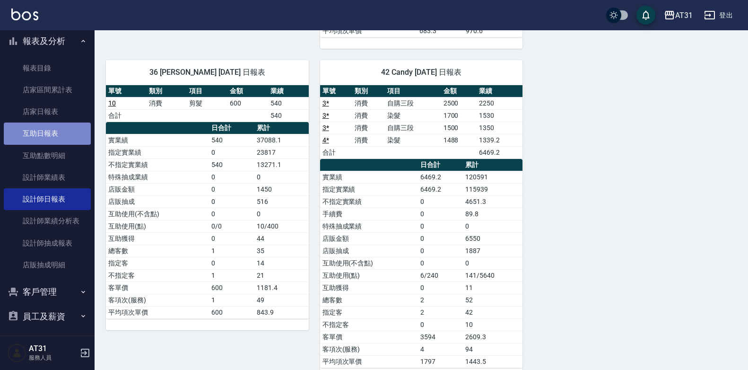
click at [58, 138] on link "互助日報表" at bounding box center [47, 133] width 87 height 22
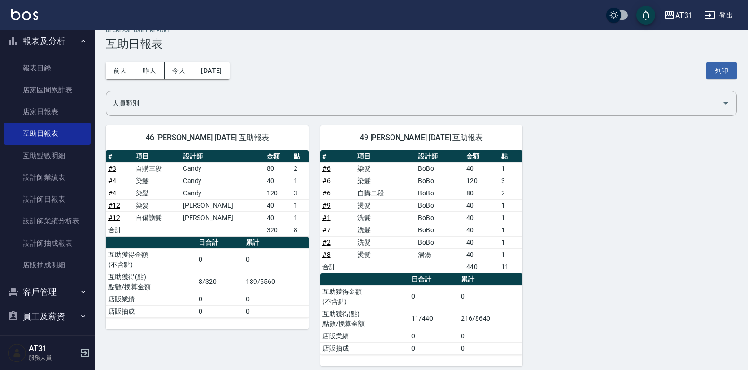
scroll to position [22, 0]
